Goal: Information Seeking & Learning: Learn about a topic

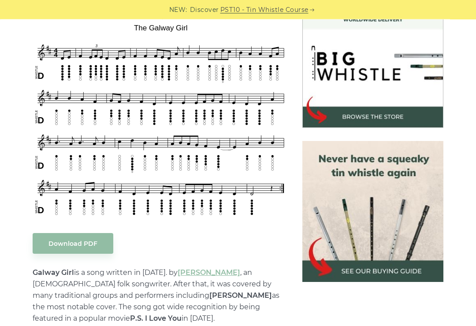
scroll to position [266, 0]
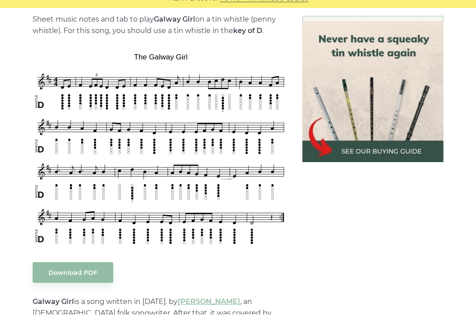
scroll to position [239, 0]
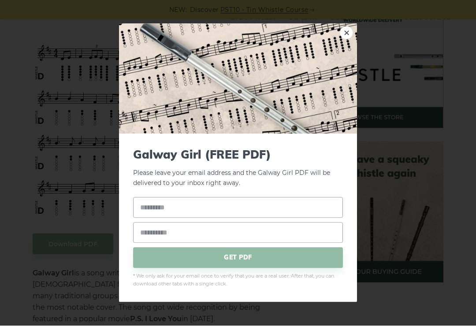
scroll to position [266, 0]
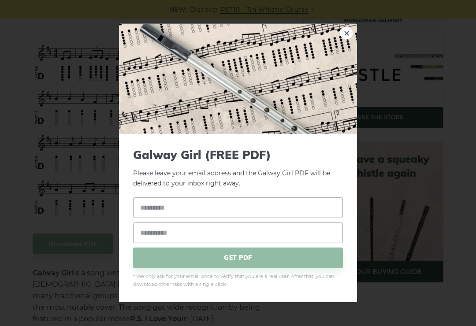
click at [101, 206] on div "× Galway Girl (FREE PDF) Please leave your email address and the Galway Girl PD…" at bounding box center [238, 163] width 476 height 326
click at [348, 40] on link "×" at bounding box center [346, 32] width 13 height 13
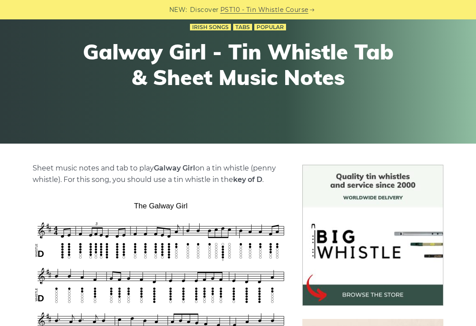
scroll to position [63, 0]
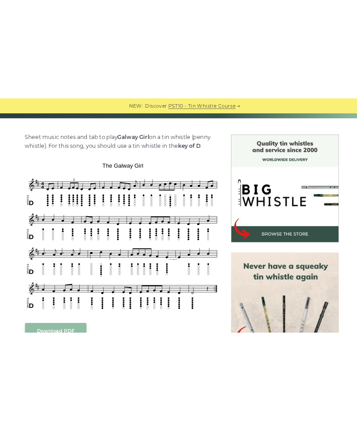
scroll to position [219, 0]
